Goal: Information Seeking & Learning: Find contact information

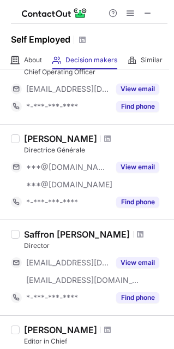
scroll to position [174, 0]
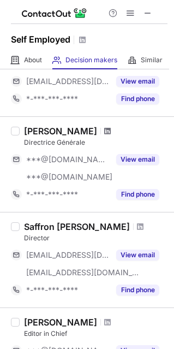
click at [111, 128] on span at bounding box center [107, 131] width 7 height 9
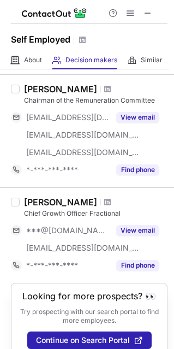
scroll to position [858, 0]
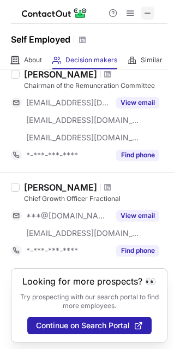
click at [149, 17] on span at bounding box center [148, 13] width 9 height 9
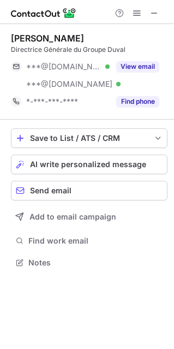
scroll to position [255, 174]
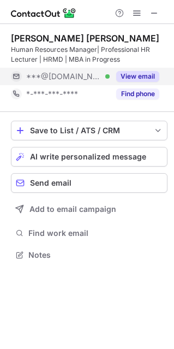
scroll to position [247, 174]
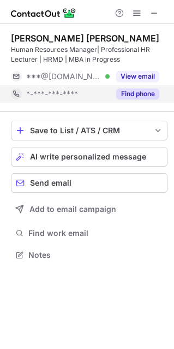
click at [154, 93] on button "Find phone" at bounding box center [137, 94] width 43 height 11
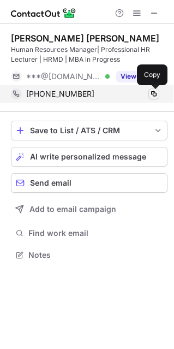
click at [151, 97] on span at bounding box center [154, 94] width 9 height 9
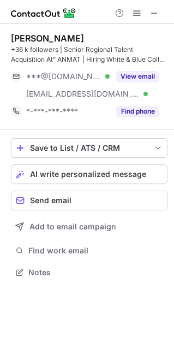
scroll to position [265, 174]
click at [155, 15] on span at bounding box center [154, 13] width 9 height 9
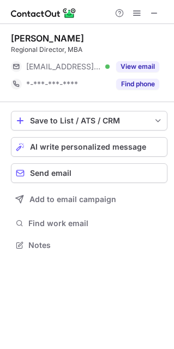
scroll to position [5, 5]
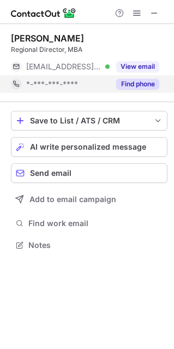
click at [139, 83] on button "Find phone" at bounding box center [137, 84] width 43 height 11
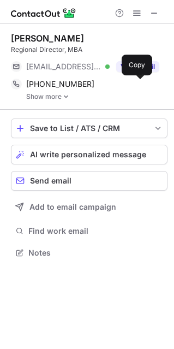
scroll to position [245, 174]
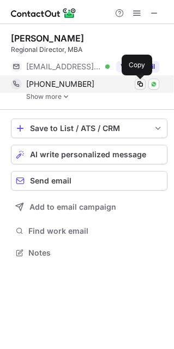
click at [139, 83] on span at bounding box center [140, 84] width 9 height 9
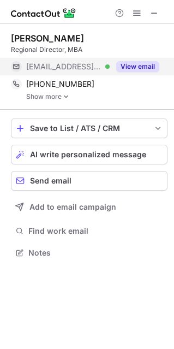
click at [134, 66] on button "View email" at bounding box center [137, 66] width 43 height 11
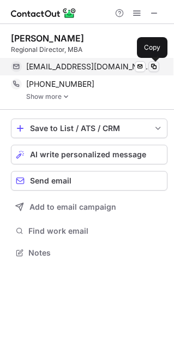
click at [156, 63] on span at bounding box center [154, 66] width 9 height 9
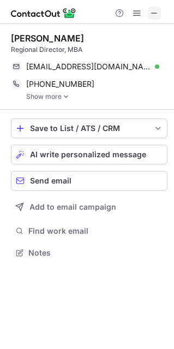
click at [154, 15] on span at bounding box center [154, 13] width 9 height 9
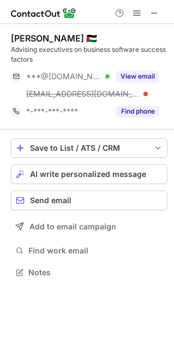
scroll to position [265, 174]
